Goal: Transaction & Acquisition: Book appointment/travel/reservation

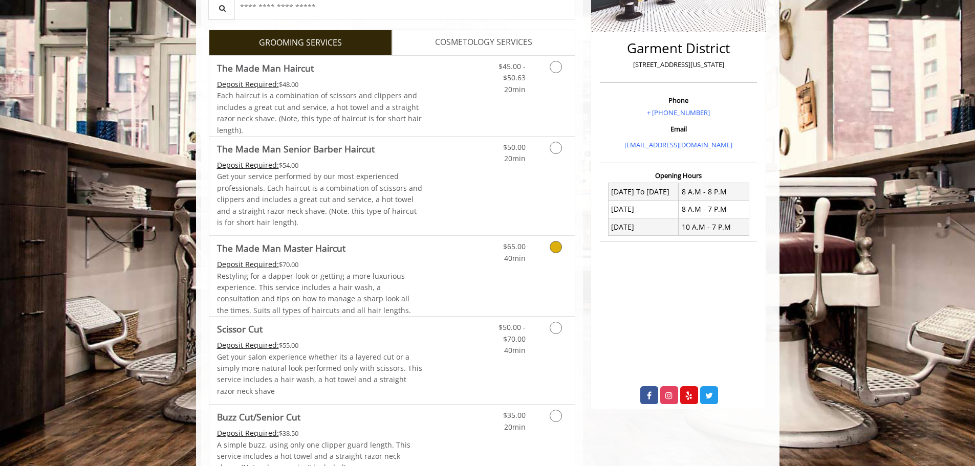
scroll to position [256, 0]
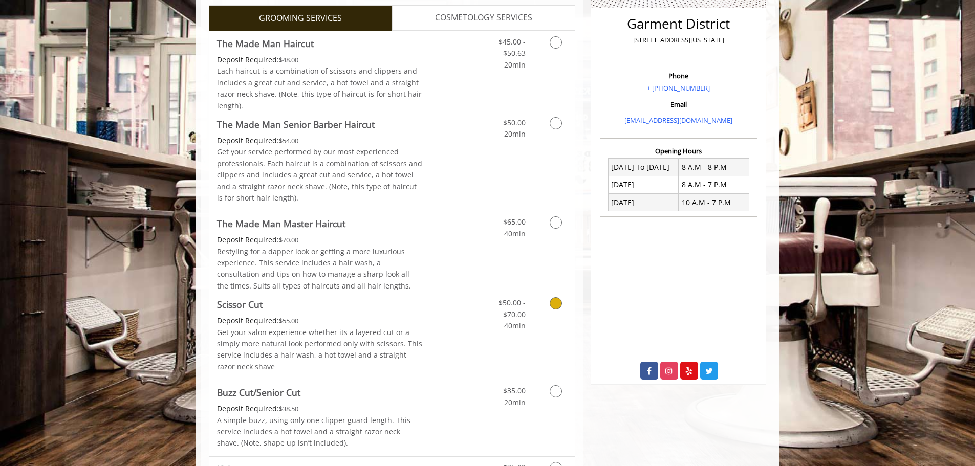
click at [428, 319] on link "Discounted Price" at bounding box center [452, 335] width 61 height 87
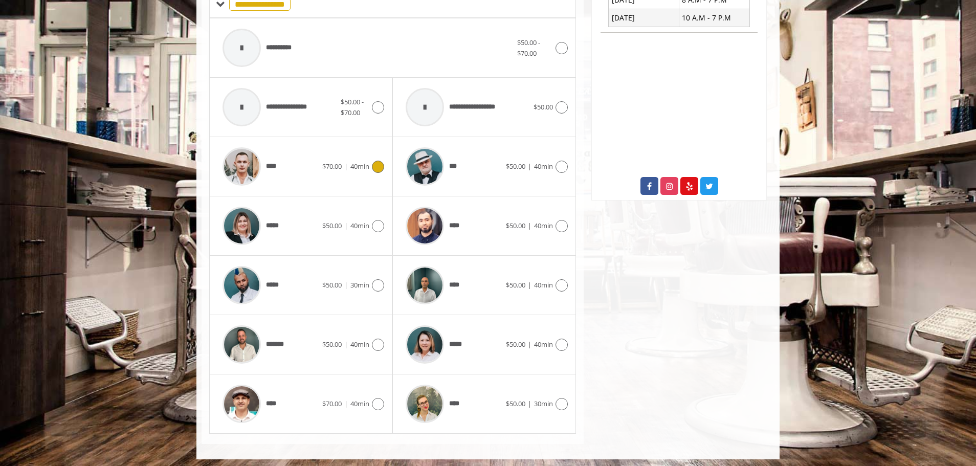
scroll to position [444, 0]
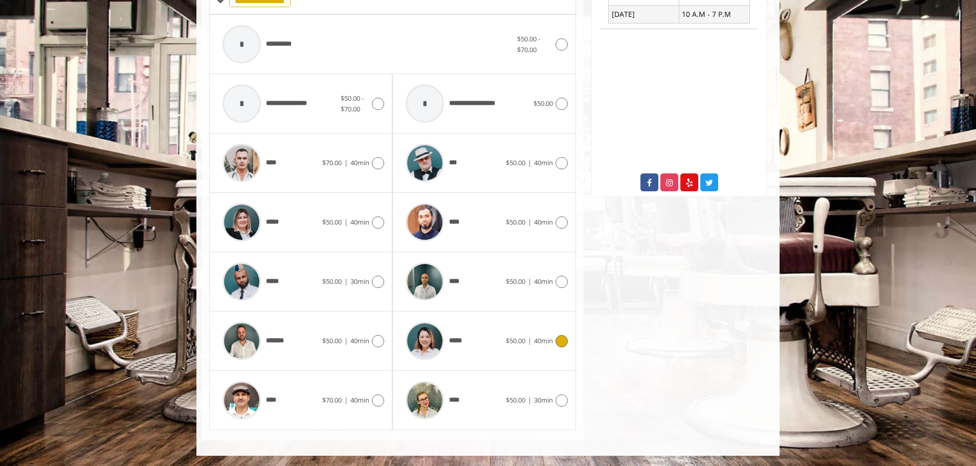
click at [486, 344] on div "*****" at bounding box center [453, 341] width 105 height 49
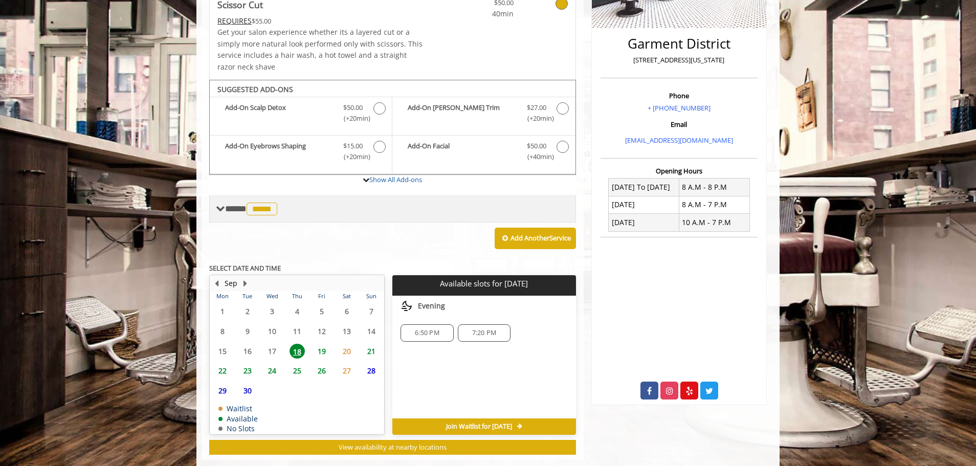
scroll to position [255, 0]
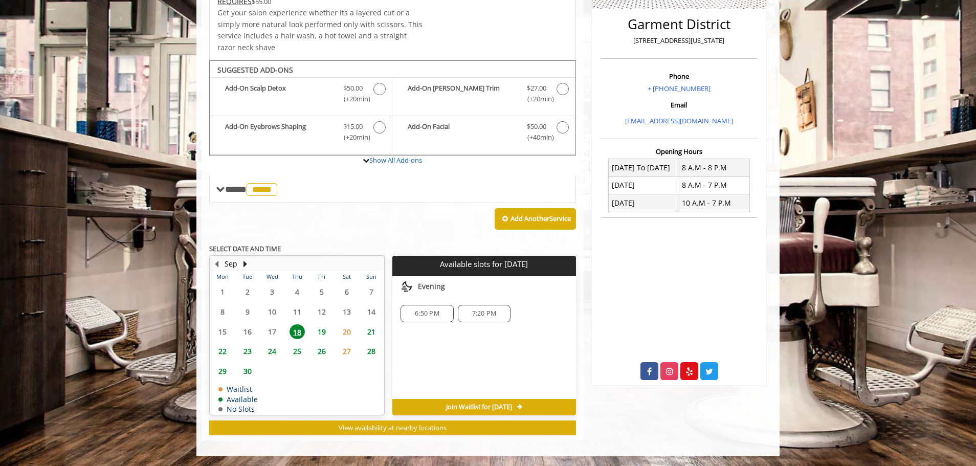
click at [324, 332] on span "19" at bounding box center [321, 331] width 15 height 15
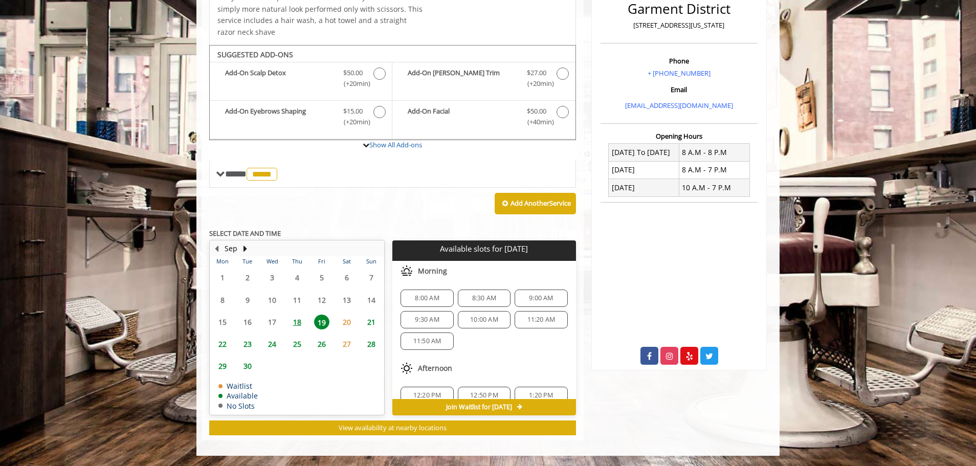
scroll to position [51, 0]
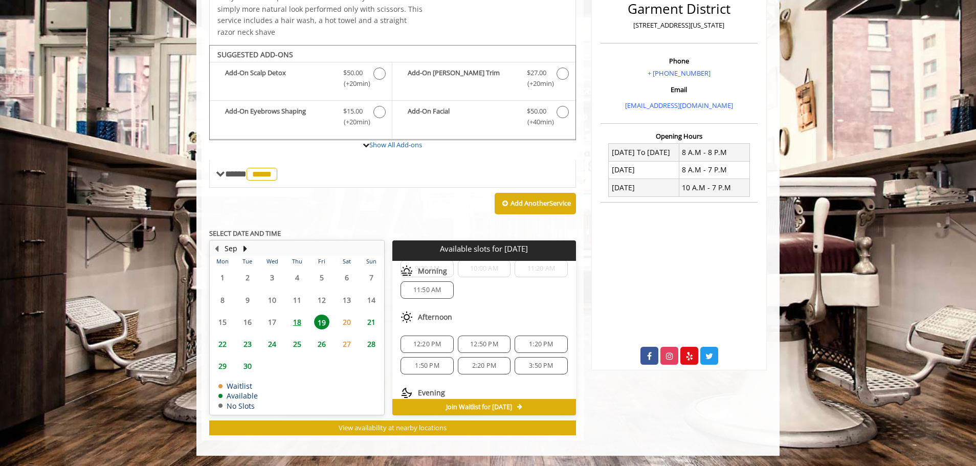
click at [427, 290] on span "11:50 AM" at bounding box center [427, 290] width 28 height 8
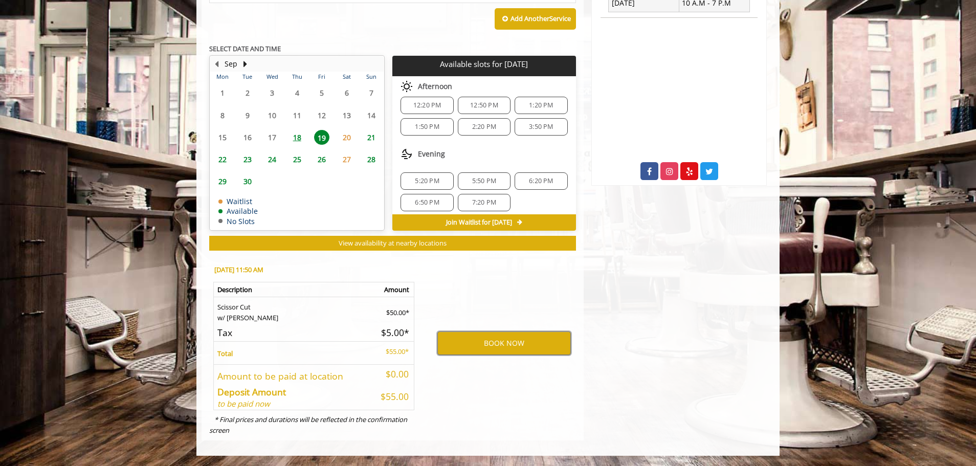
scroll to position [111, 0]
click at [497, 346] on button "BOOK NOW" at bounding box center [504, 344] width 134 height 24
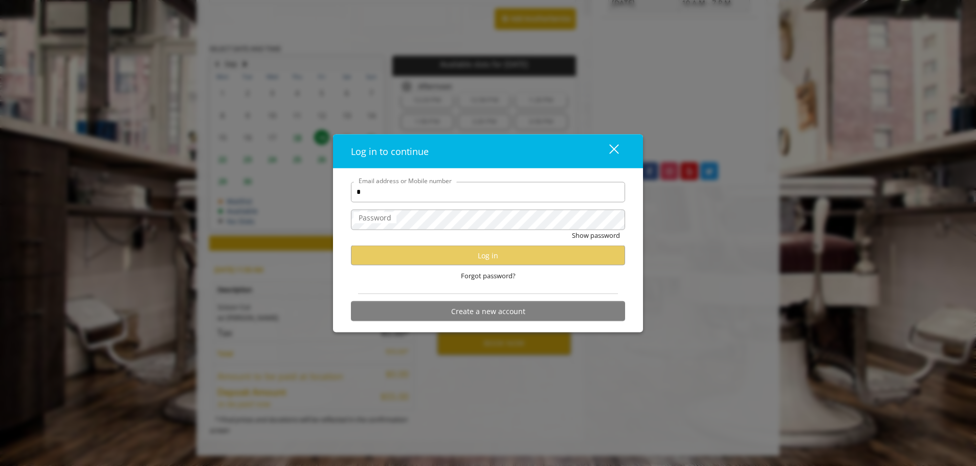
type input "**********"
drag, startPoint x: 404, startPoint y: 230, endPoint x: 611, endPoint y: 153, distance: 221.3
click at [611, 153] on div "close" at bounding box center [608, 150] width 20 height 15
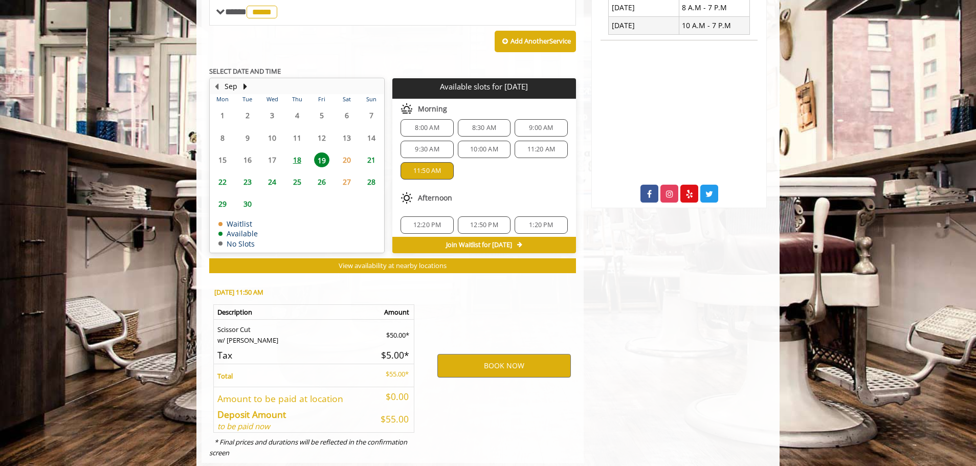
scroll to position [455, 0]
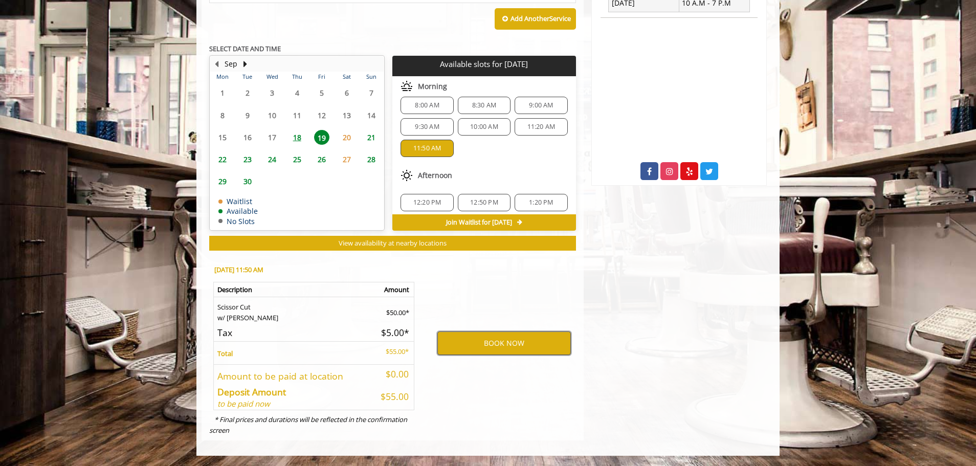
click at [491, 344] on button "BOOK NOW" at bounding box center [504, 344] width 134 height 24
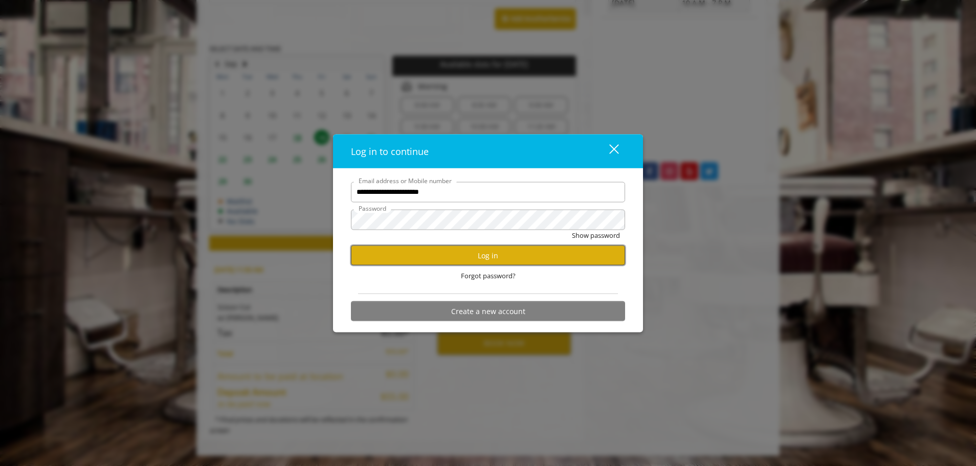
click at [493, 259] on button "Log in" at bounding box center [488, 256] width 274 height 20
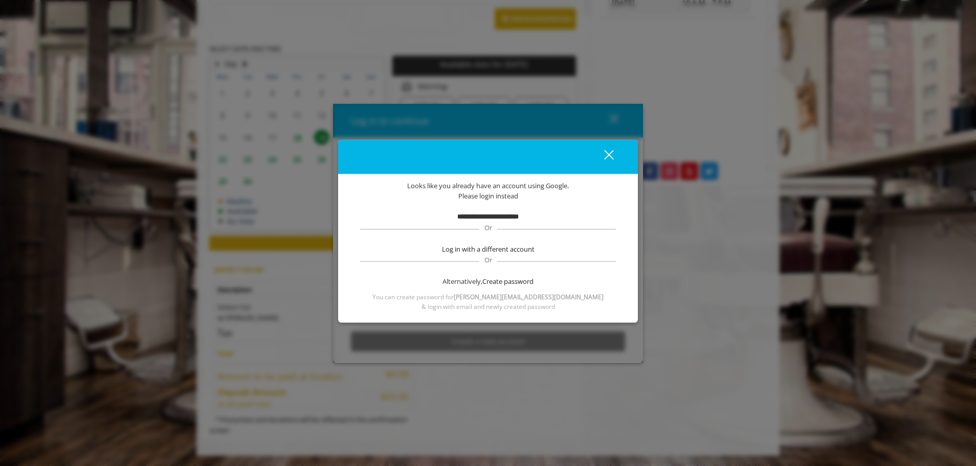
click at [482, 216] on b "**********" at bounding box center [487, 216] width 61 height 7
click at [608, 156] on div "close dialog" at bounding box center [609, 155] width 10 height 10
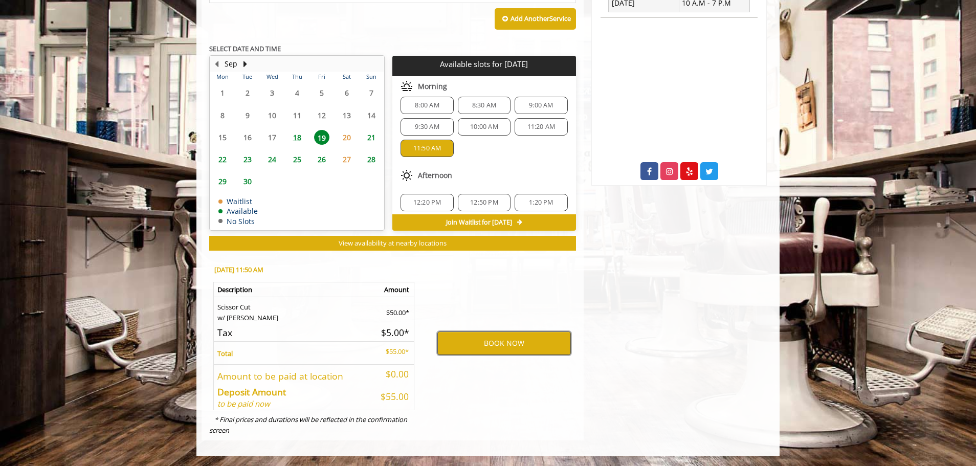
click at [515, 338] on button "BOOK NOW" at bounding box center [504, 344] width 134 height 24
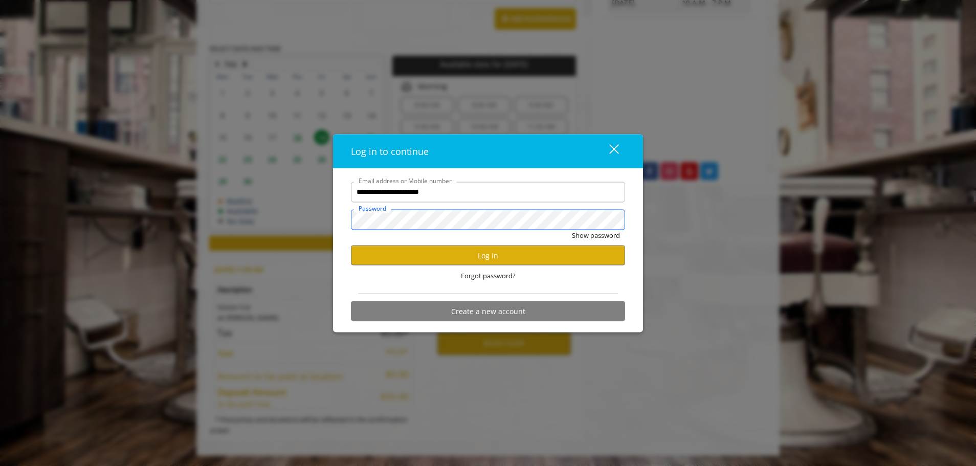
click at [316, 220] on div "**********" at bounding box center [488, 233] width 976 height 466
click at [572, 230] on button "Show password" at bounding box center [596, 235] width 48 height 11
click at [522, 257] on button "Log in" at bounding box center [488, 256] width 274 height 20
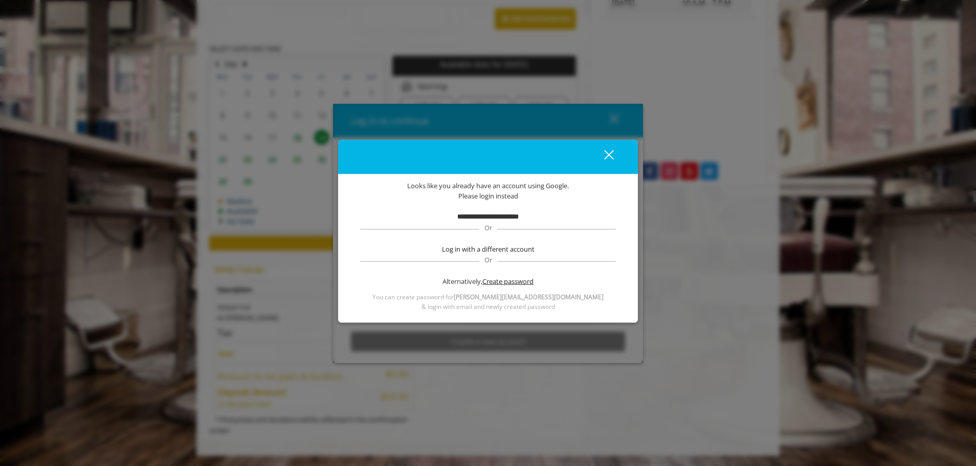
click at [499, 282] on span "Create password" at bounding box center [507, 281] width 51 height 11
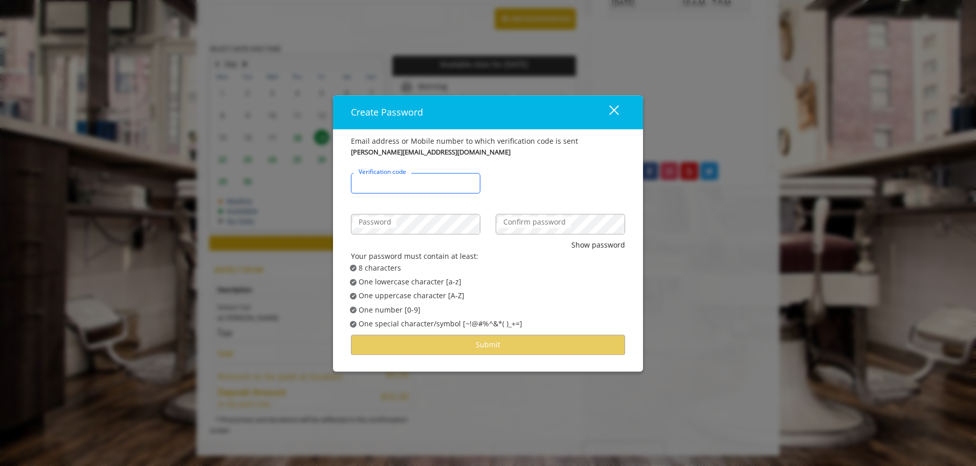
click at [412, 187] on input "Verification code" at bounding box center [415, 183] width 129 height 20
type input "******"
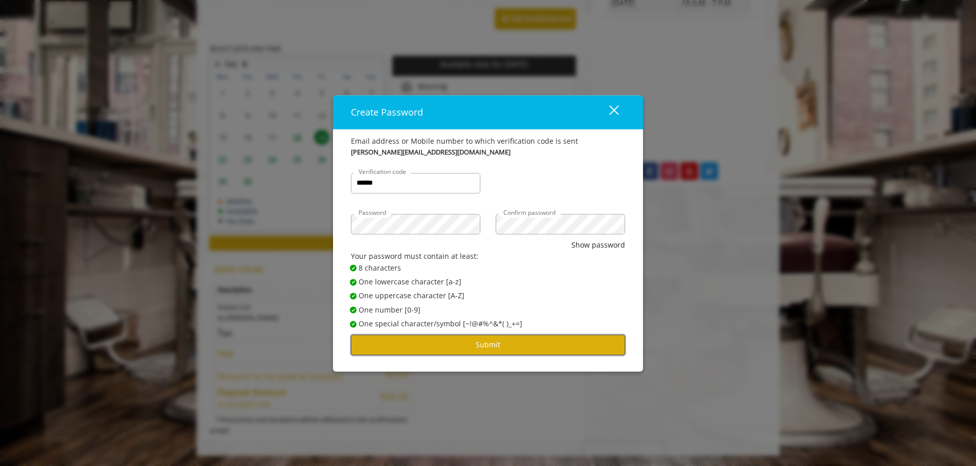
click at [501, 348] on button "Submit" at bounding box center [488, 345] width 274 height 20
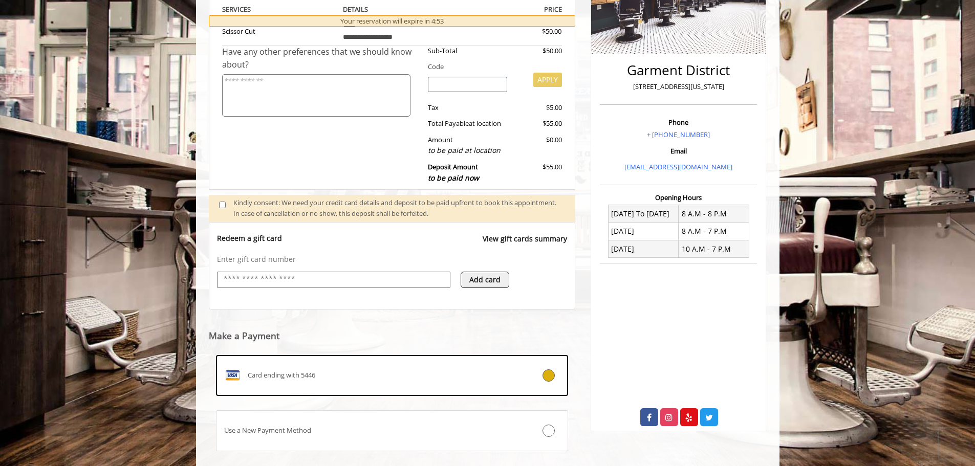
scroll to position [266, 0]
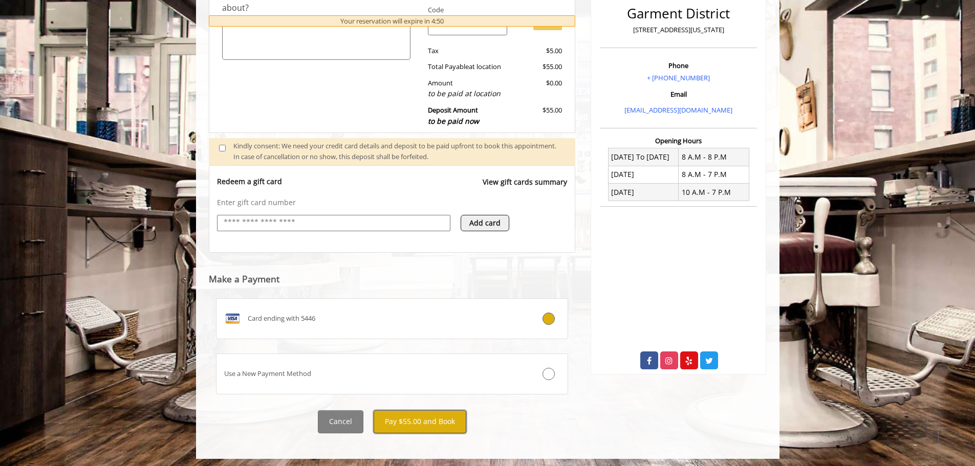
click at [425, 423] on button "Pay $55.00 and Book" at bounding box center [419, 421] width 93 height 23
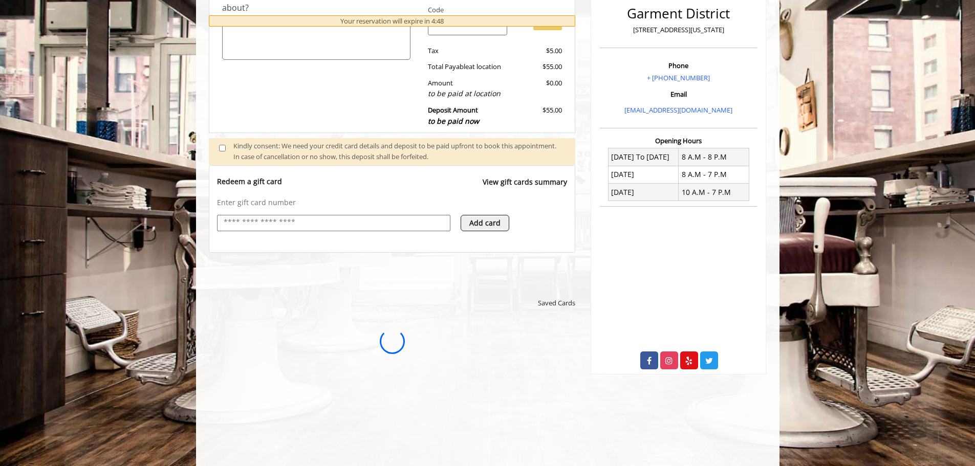
scroll to position [0, 0]
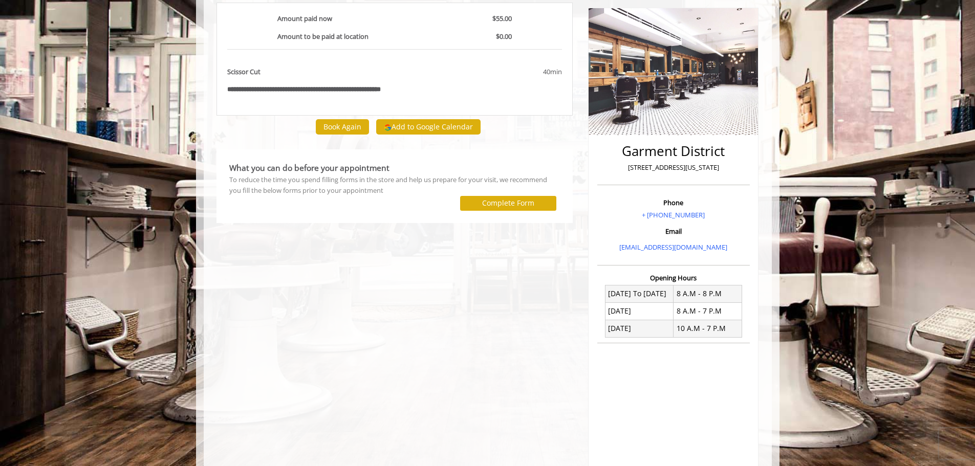
scroll to position [172, 0]
